Goal: Information Seeking & Learning: Learn about a topic

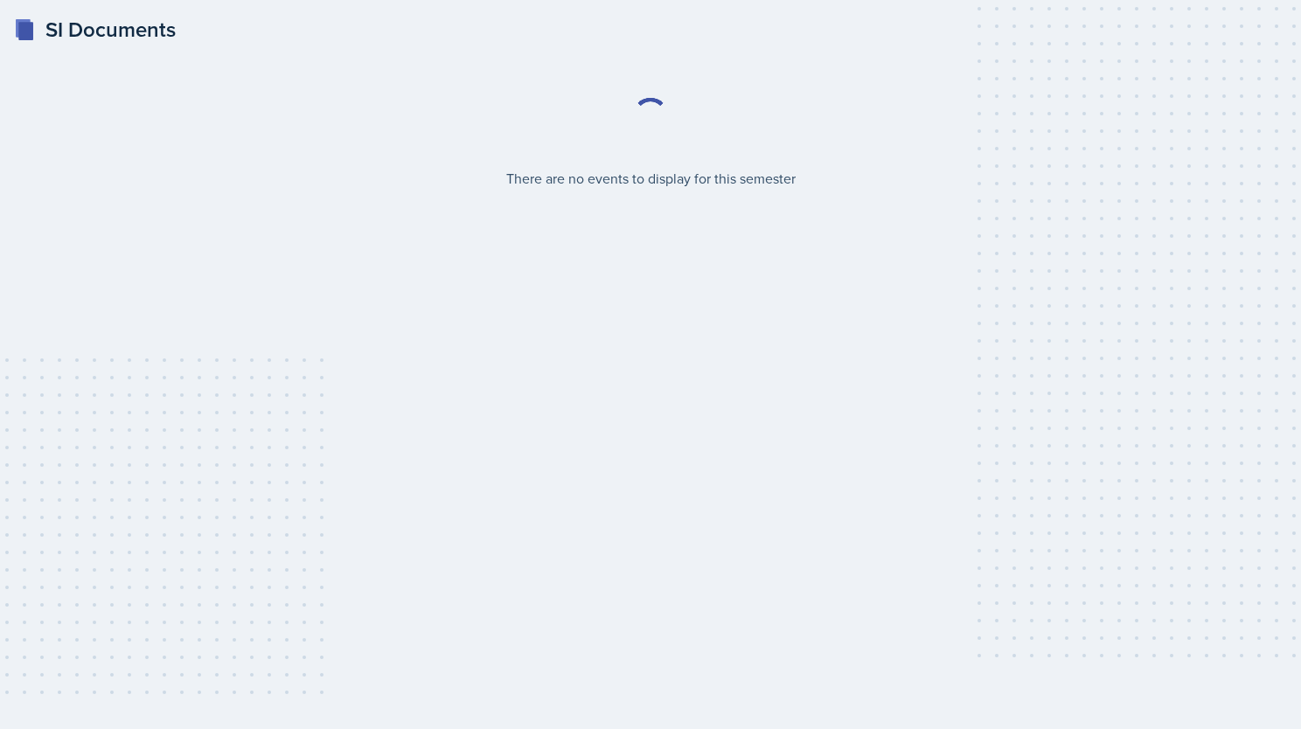
select select "2bed604d-1099-4043-b1bc-2365e8740244"
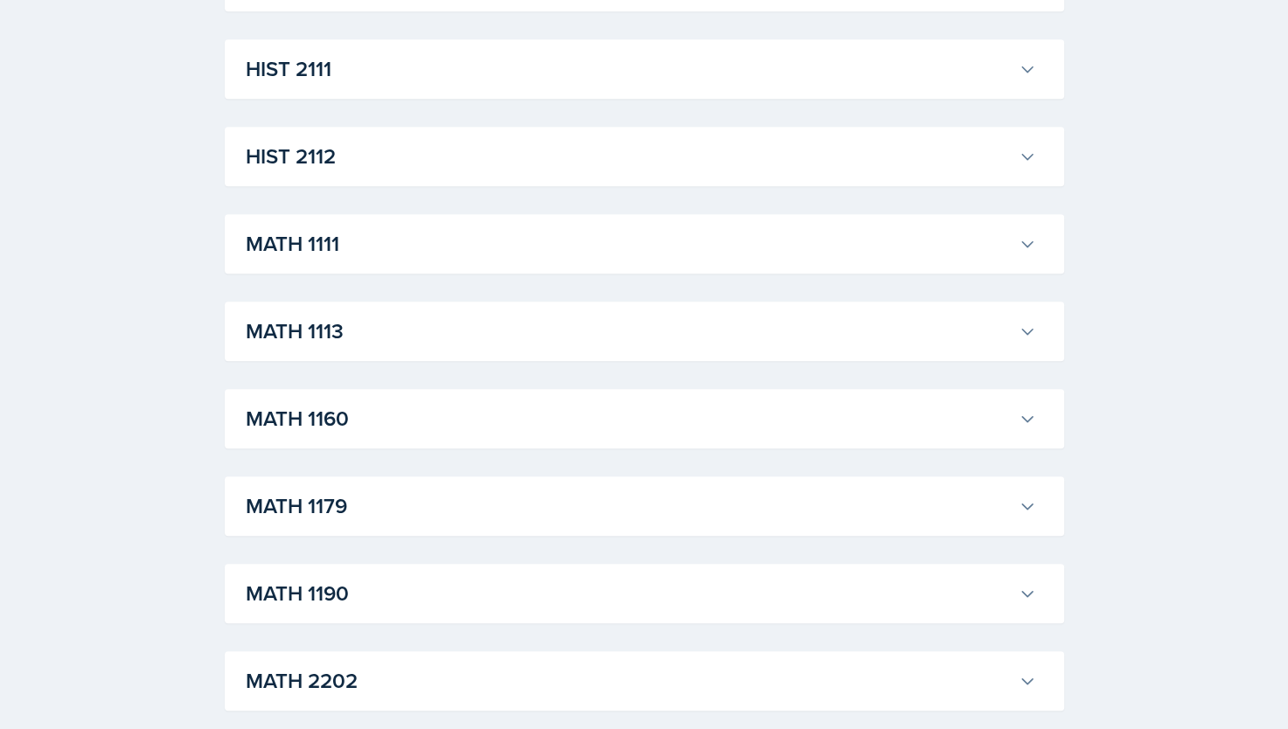
scroll to position [1461, 0]
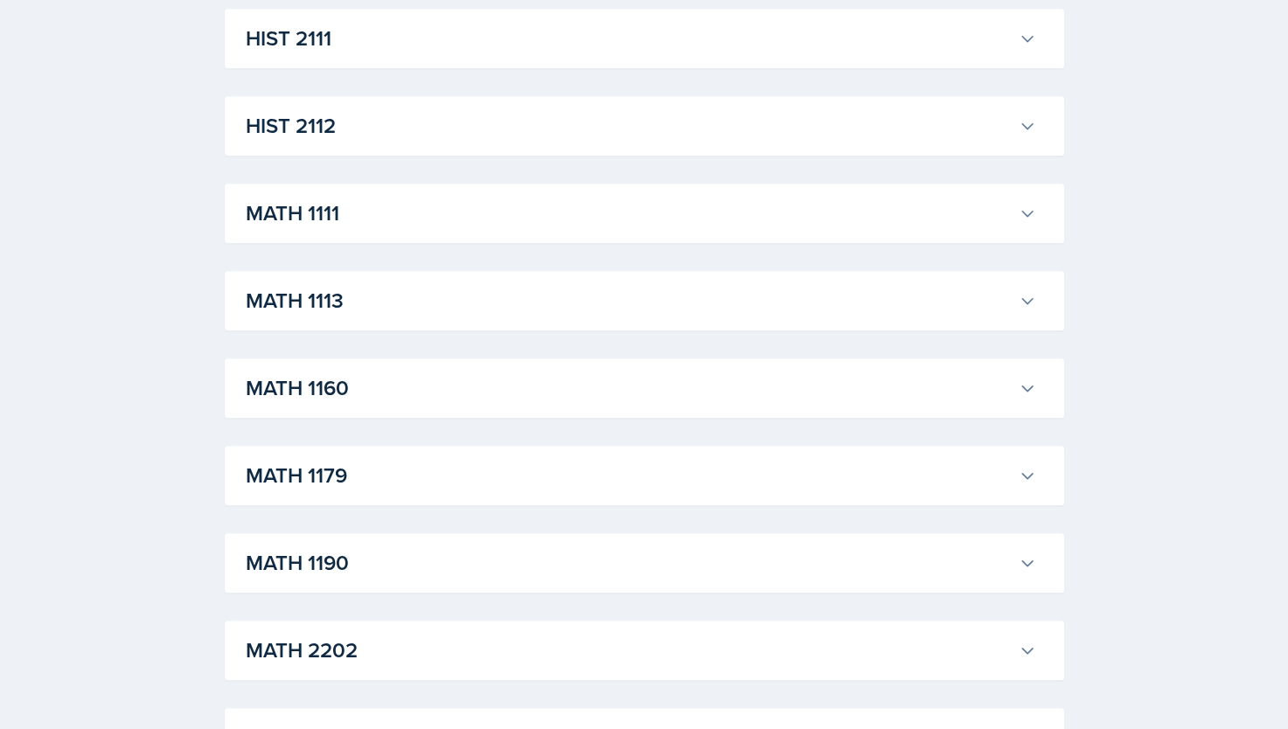
click at [247, 224] on h3 "MATH 1111" at bounding box center [629, 213] width 766 height 31
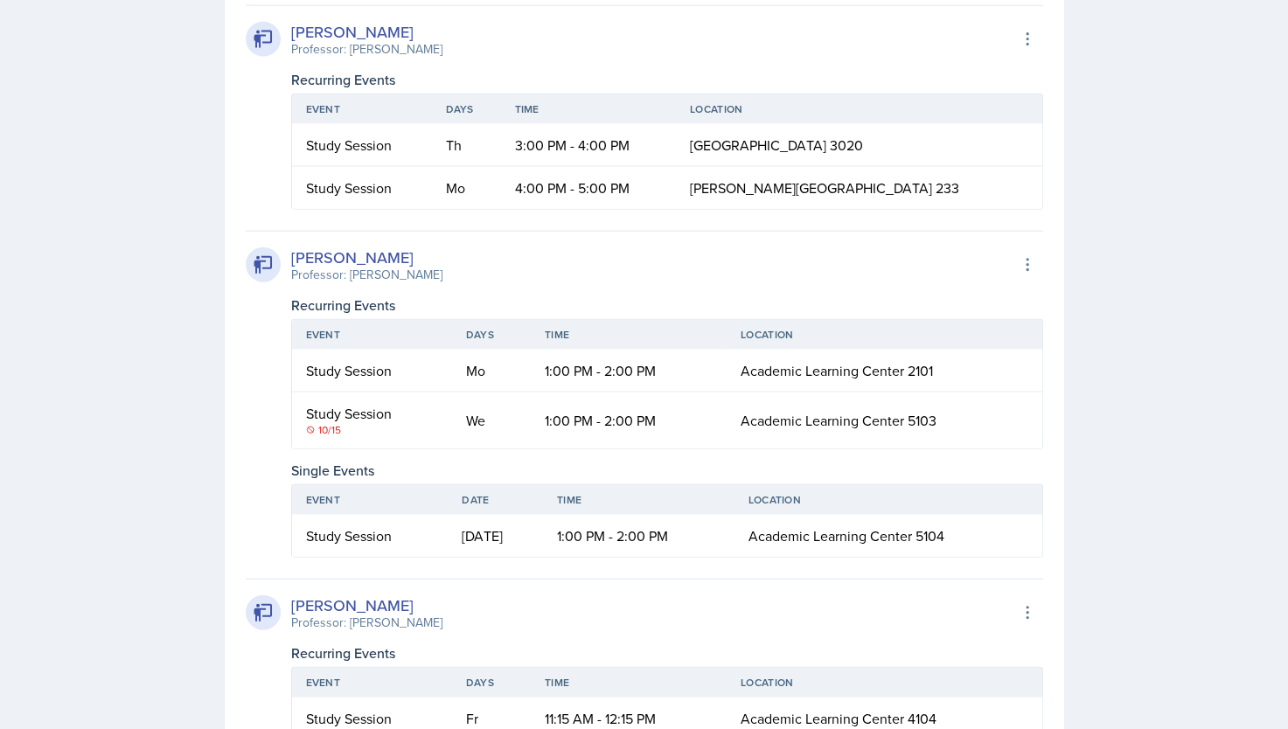
scroll to position [3973, 0]
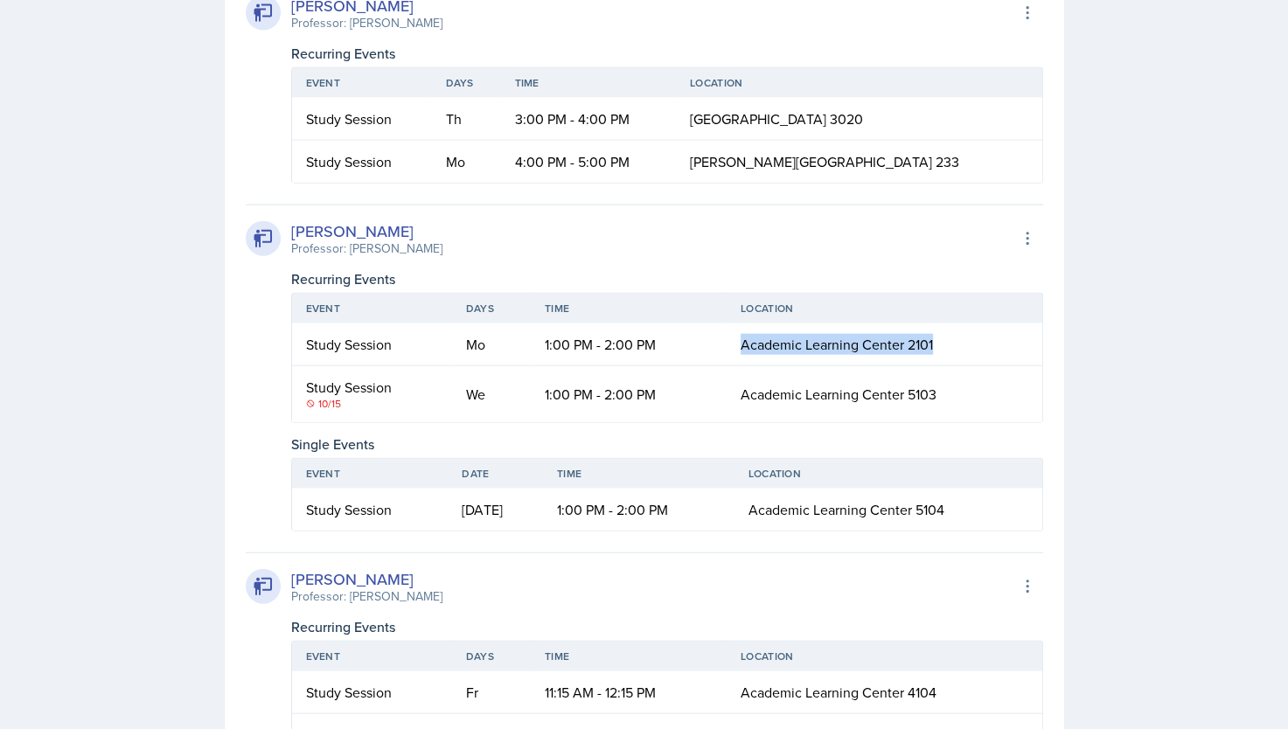
drag, startPoint x: 731, startPoint y: 625, endPoint x: 978, endPoint y: 643, distance: 247.2
click at [978, 366] on td "Academic Learning Center 2101" at bounding box center [885, 345] width 316 height 43
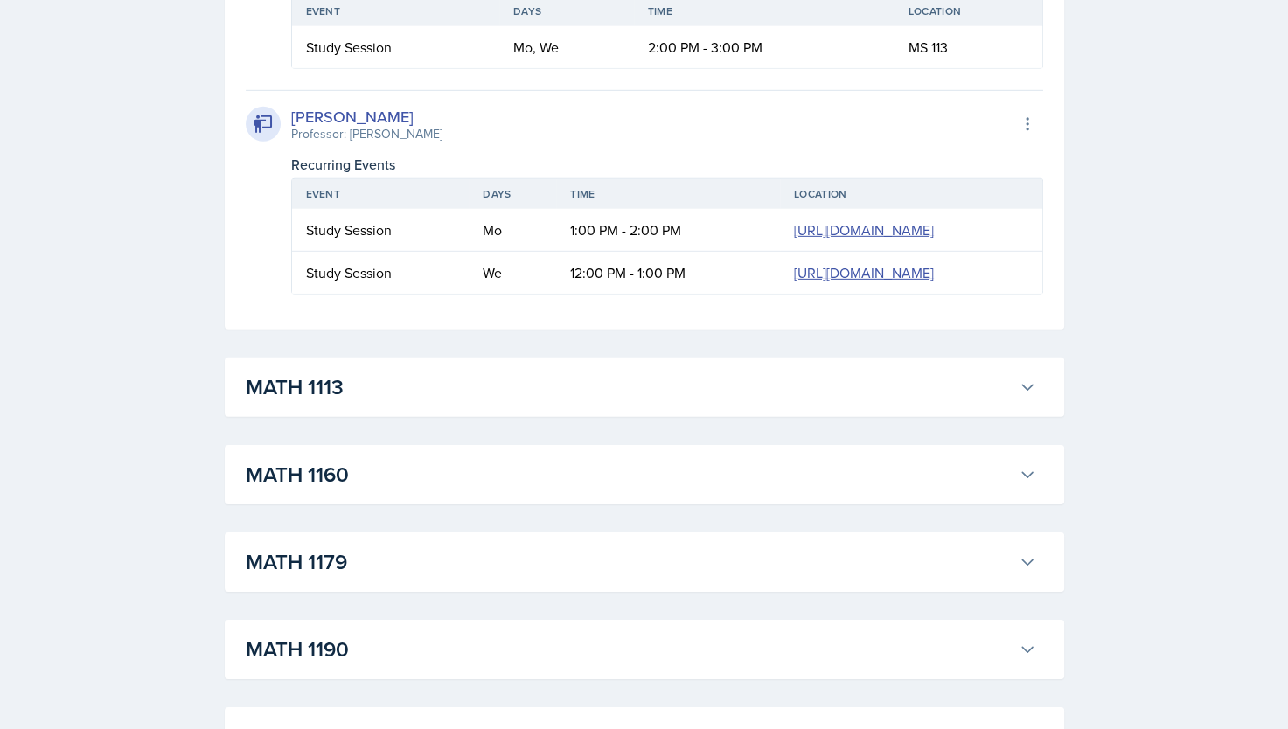
scroll to position [5195, 0]
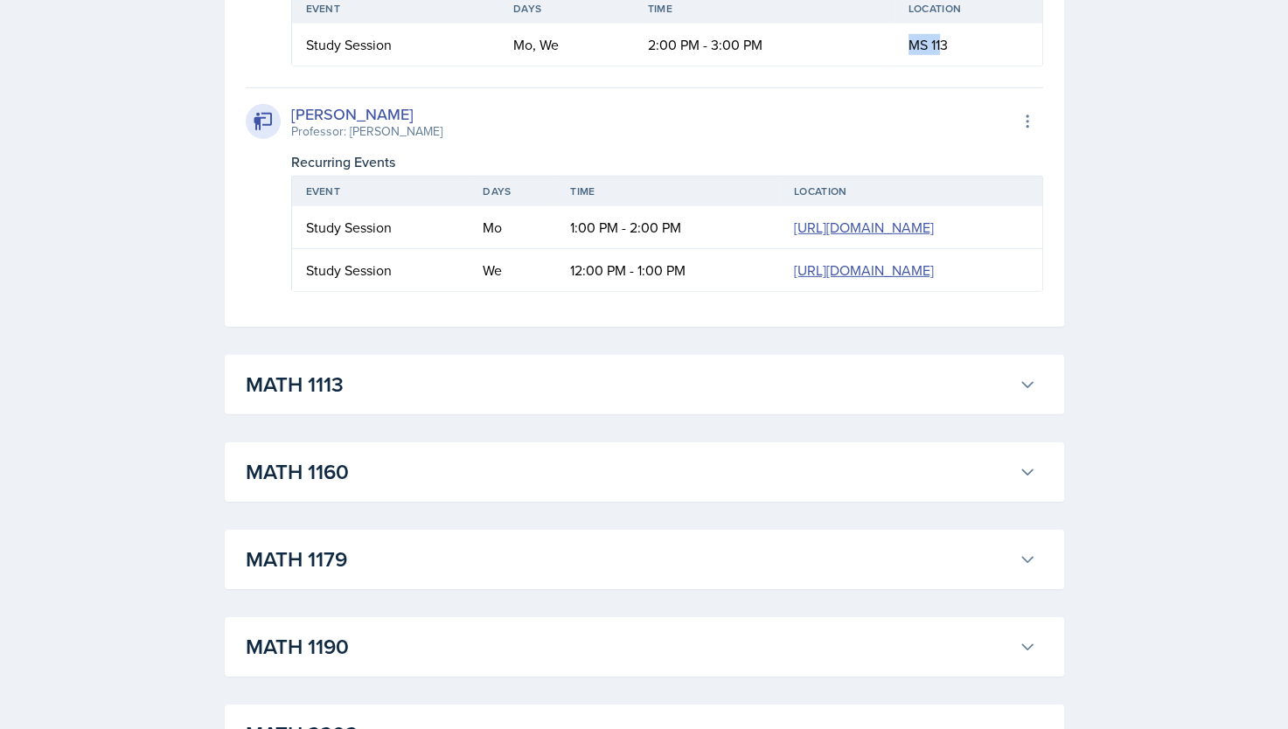
drag, startPoint x: 909, startPoint y: 324, endPoint x: 940, endPoint y: 331, distance: 32.2
click at [940, 54] on span "MS 113" at bounding box center [928, 44] width 39 height 19
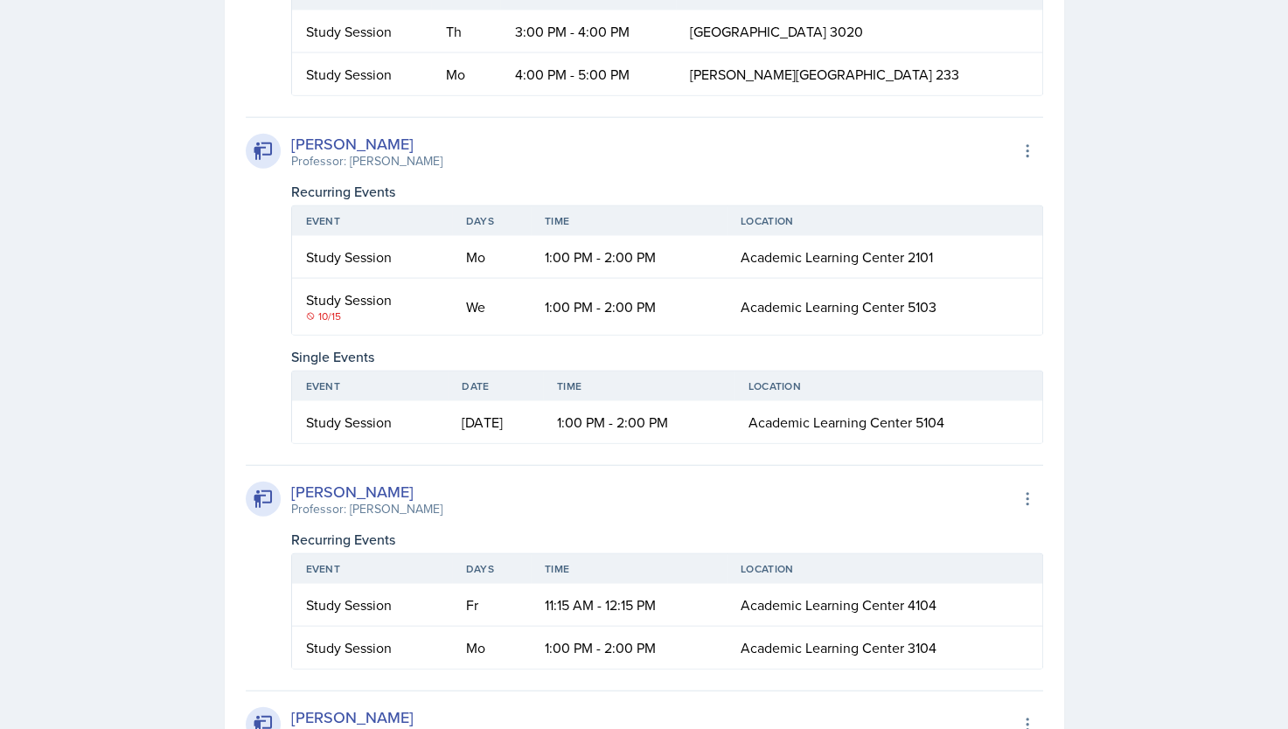
scroll to position [4062, 0]
drag, startPoint x: 520, startPoint y: 591, endPoint x: 954, endPoint y: 603, distance: 433.9
click at [954, 334] on tr "Study Session [DATE] 1:00 PM - 2:00 PM Academic Learning Center 5103" at bounding box center [667, 306] width 750 height 56
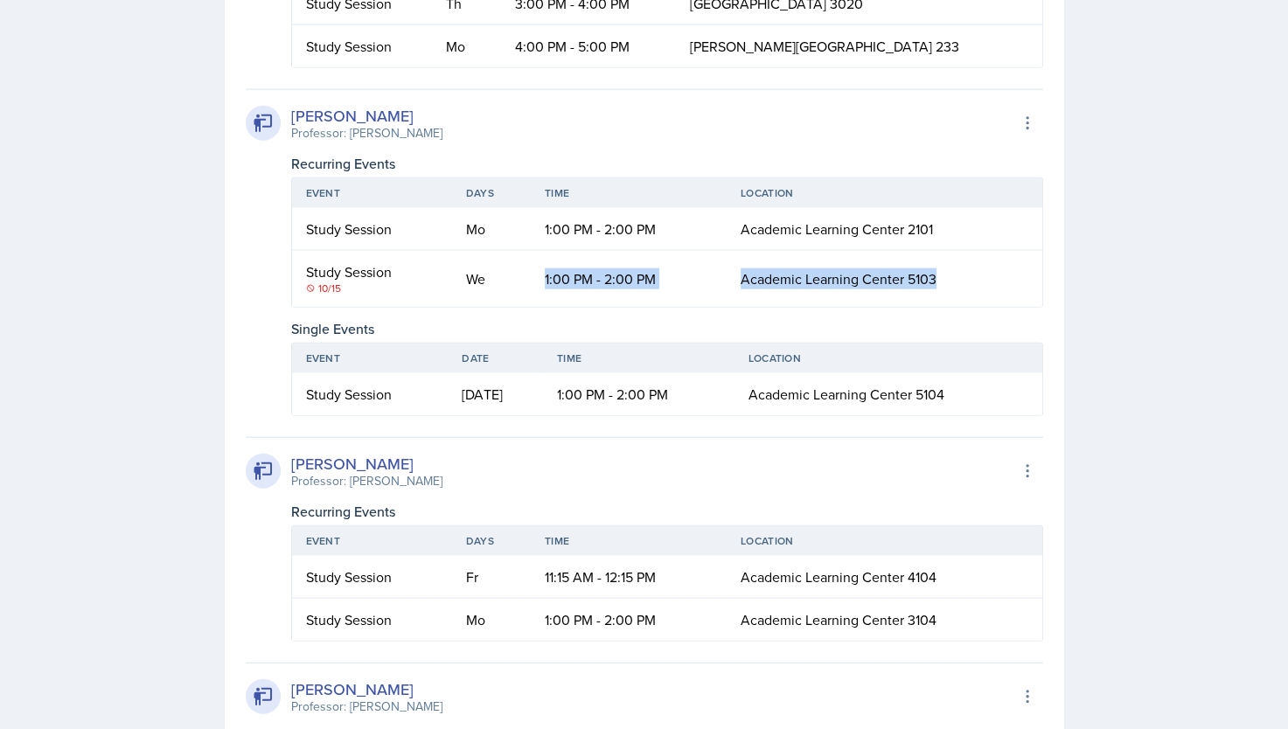
scroll to position [4099, 0]
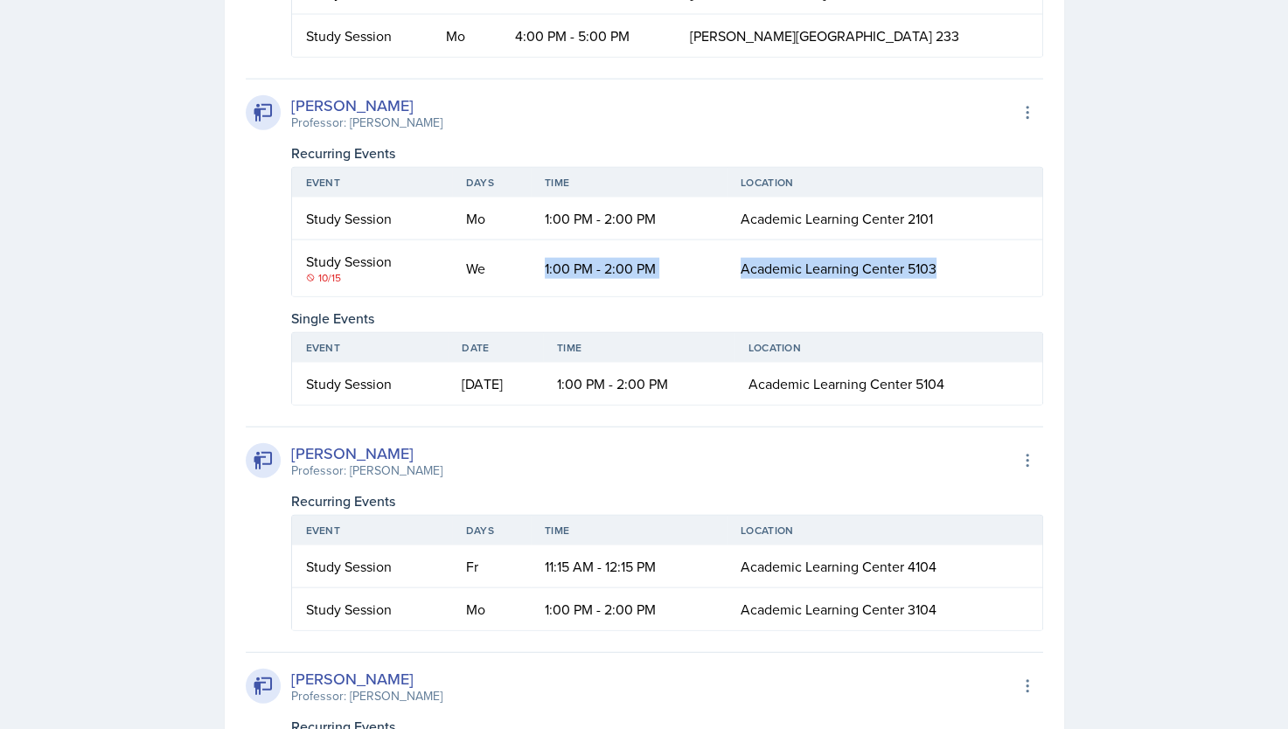
click at [938, 296] on td "Academic Learning Center 5103" at bounding box center [885, 268] width 316 height 56
drag, startPoint x: 874, startPoint y: 575, endPoint x: 1019, endPoint y: 547, distance: 148.0
click at [1019, 296] on td "Academic Learning Center 5103" at bounding box center [885, 268] width 316 height 56
click at [737, 240] on td "Academic Learning Center 2101" at bounding box center [885, 219] width 316 height 43
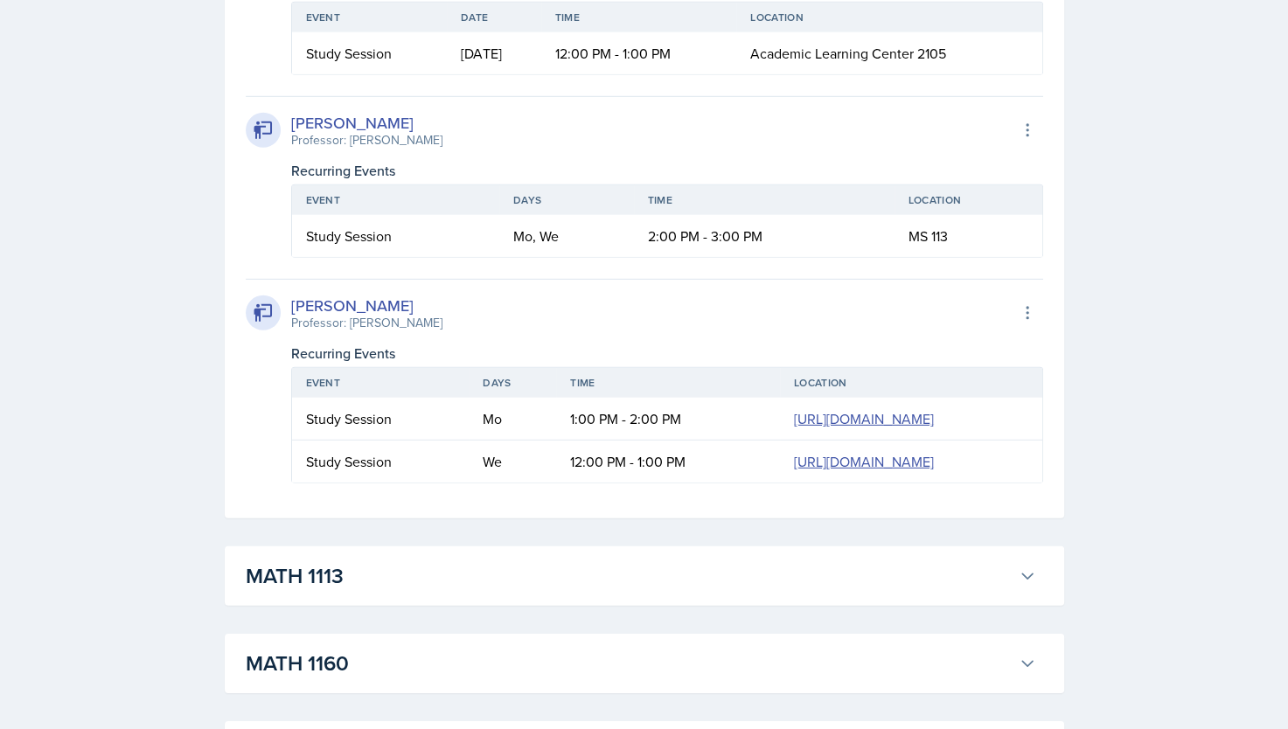
scroll to position [5023, 0]
